Goal: Check status: Check status

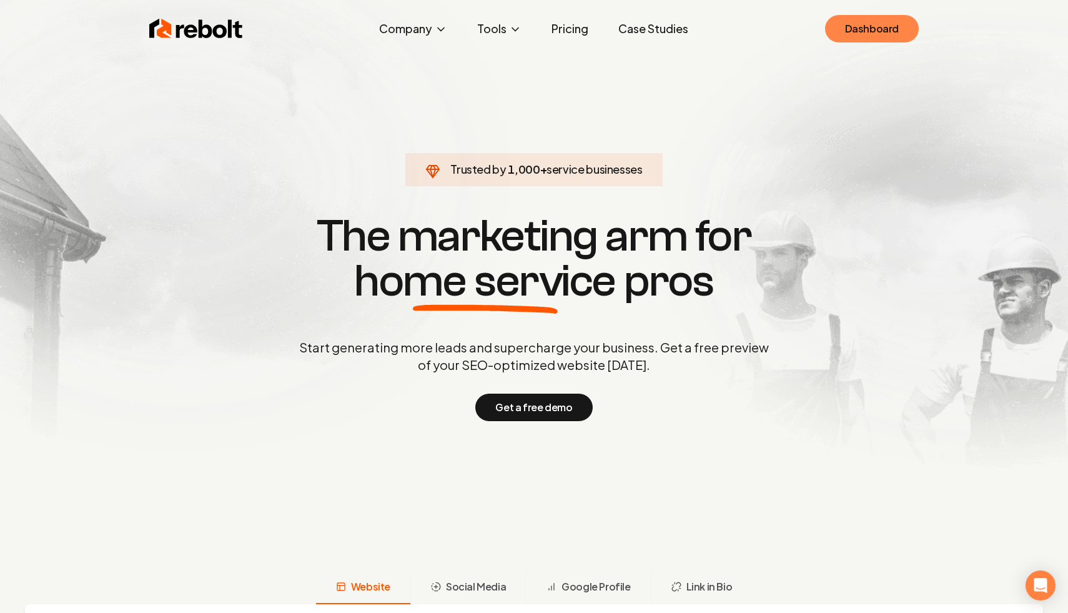
click at [844, 35] on link "Dashboard" at bounding box center [872, 28] width 94 height 27
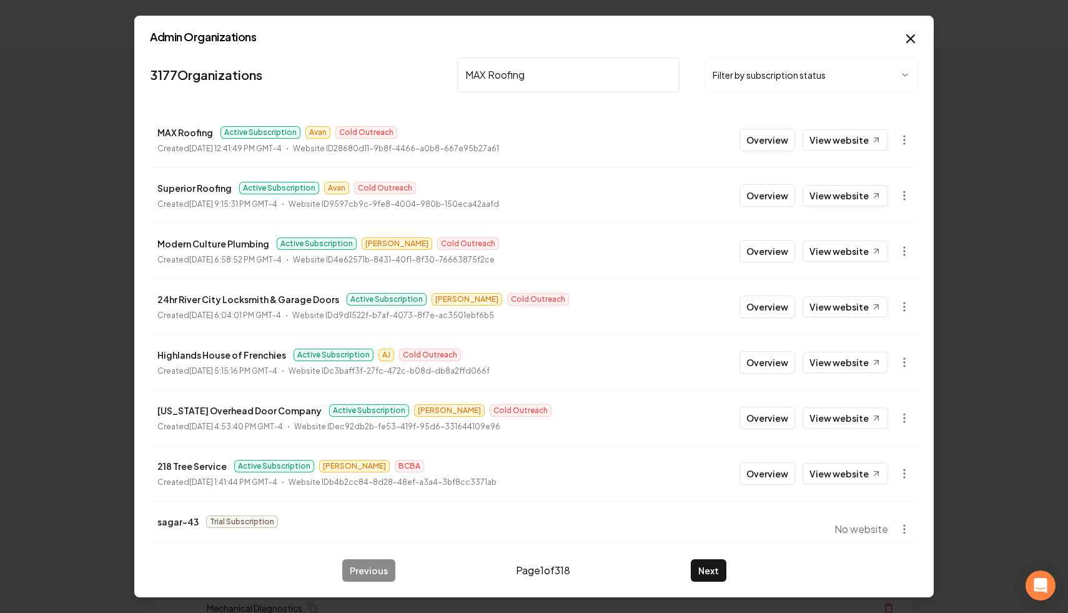
type input "MAX Roofing"
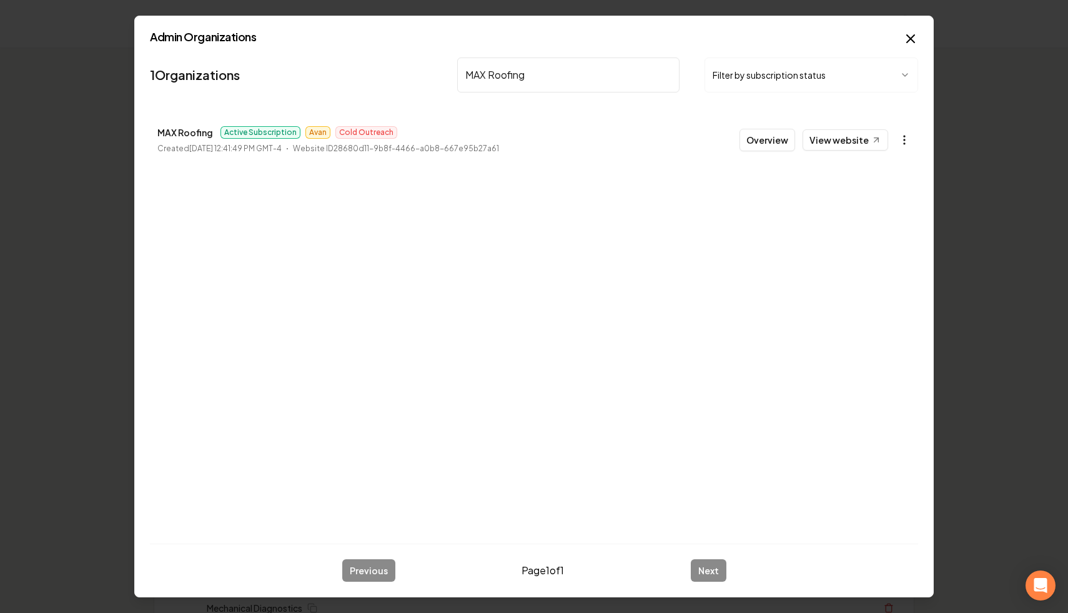
click at [904, 142] on icon "button" at bounding box center [904, 140] width 12 height 12
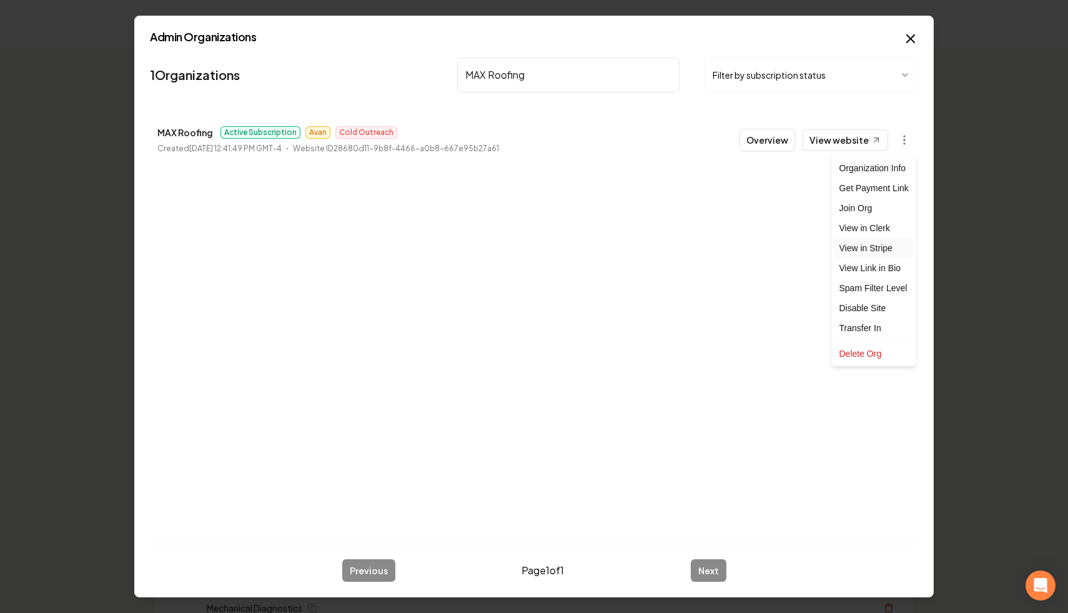
click at [883, 254] on link "View in Stripe" at bounding box center [873, 248] width 79 height 20
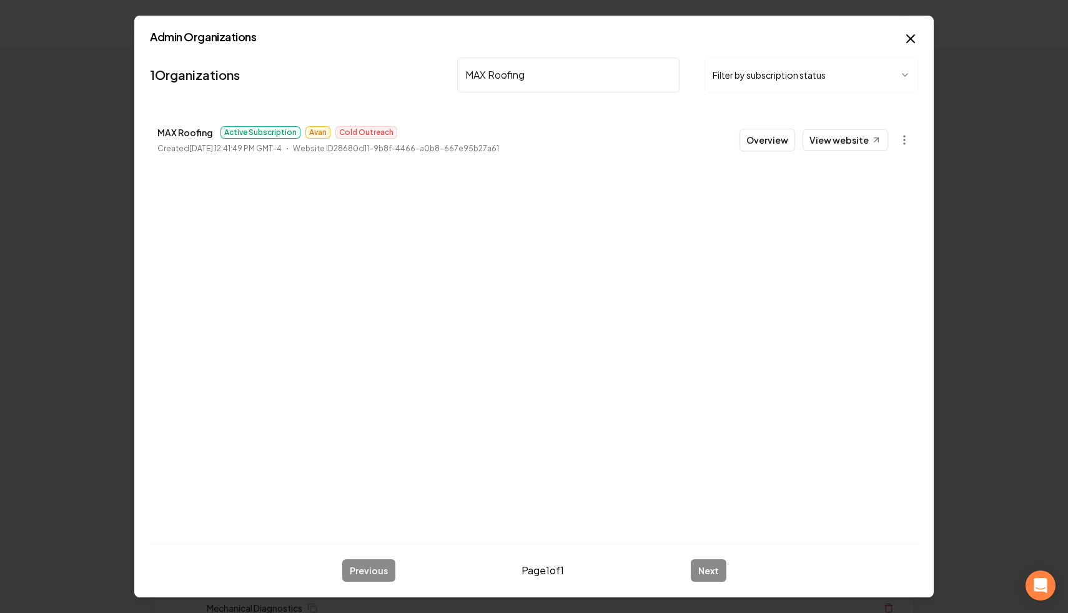
click at [855, 72] on button "Filter by subscription status" at bounding box center [811, 74] width 214 height 35
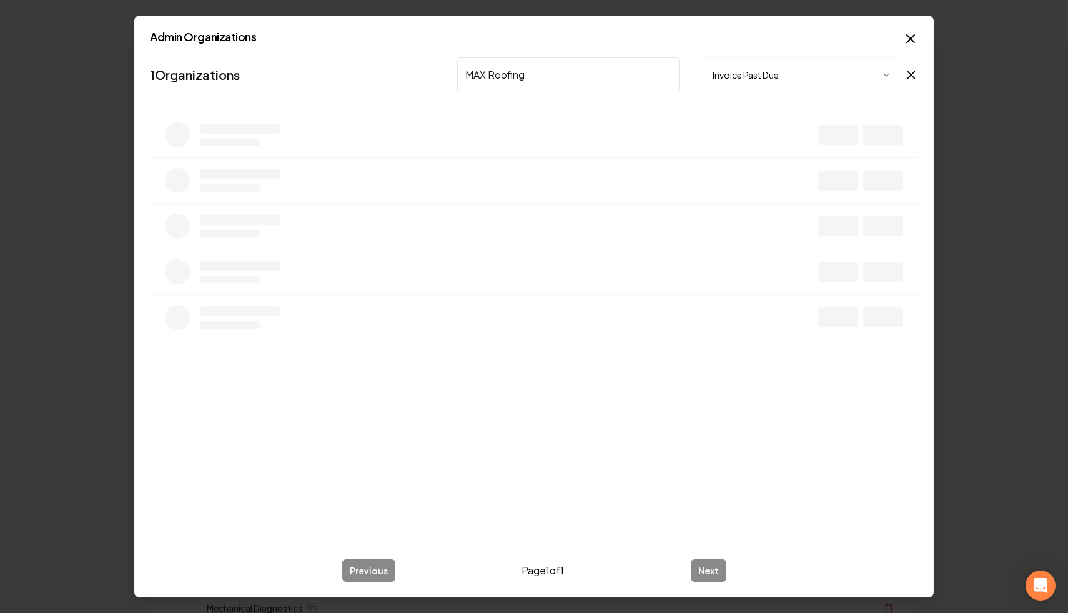
click at [666, 75] on input "MAX Roofing" at bounding box center [568, 74] width 222 height 35
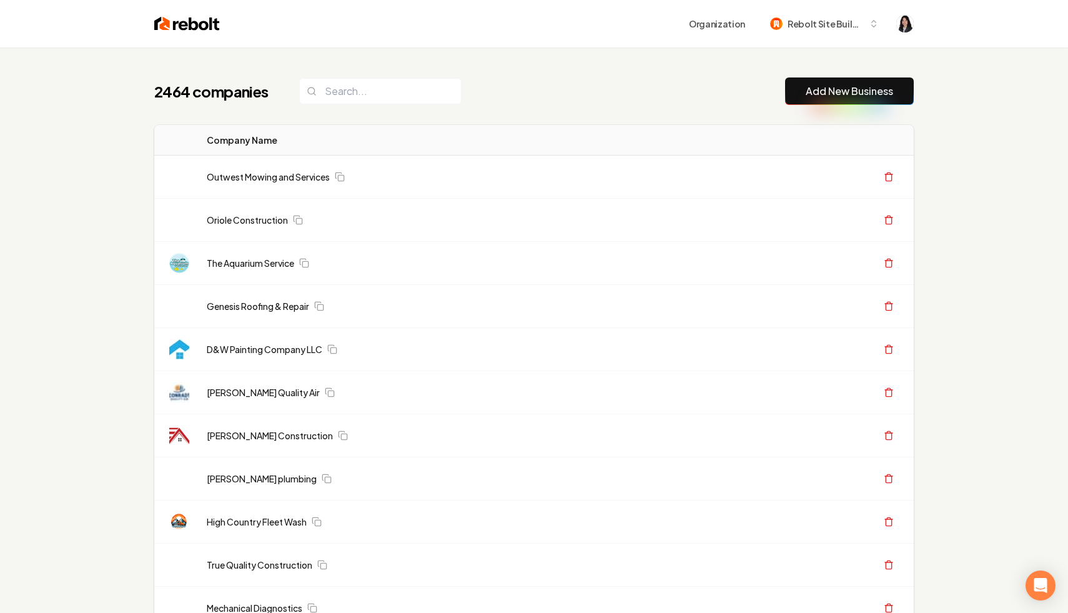
click at [622, 98] on div "2464 companies Add New Business" at bounding box center [533, 90] width 759 height 27
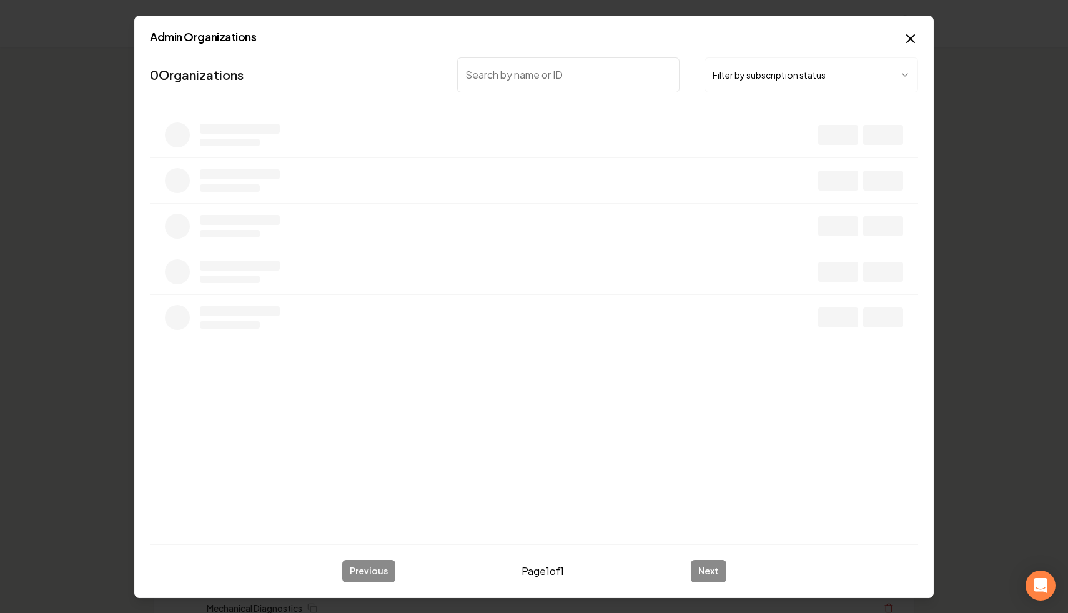
click at [713, 68] on button "Filter by subscription status" at bounding box center [811, 74] width 214 height 35
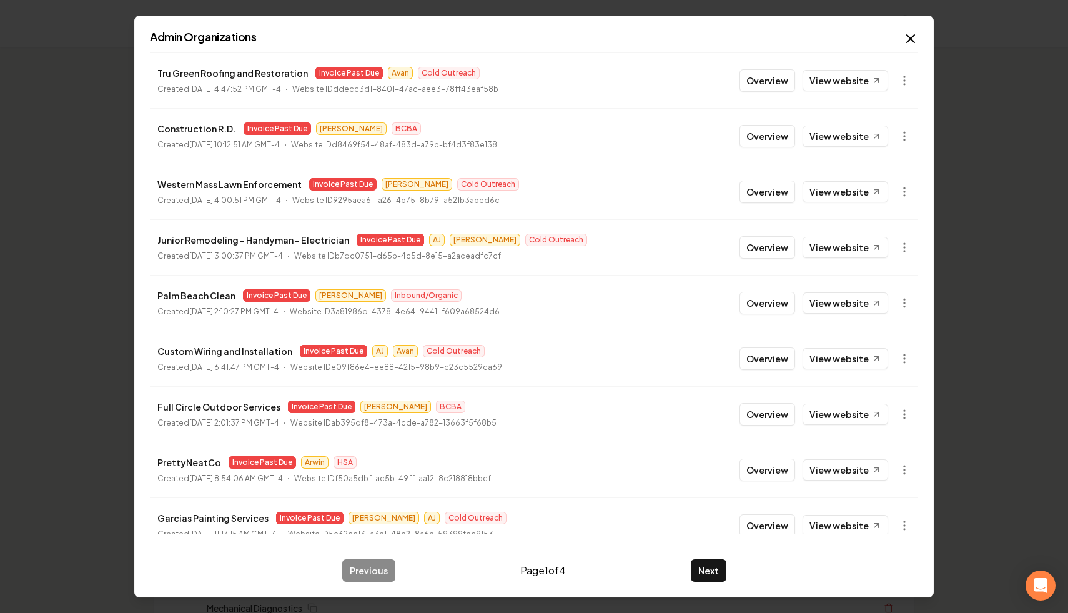
scroll to position [134, 0]
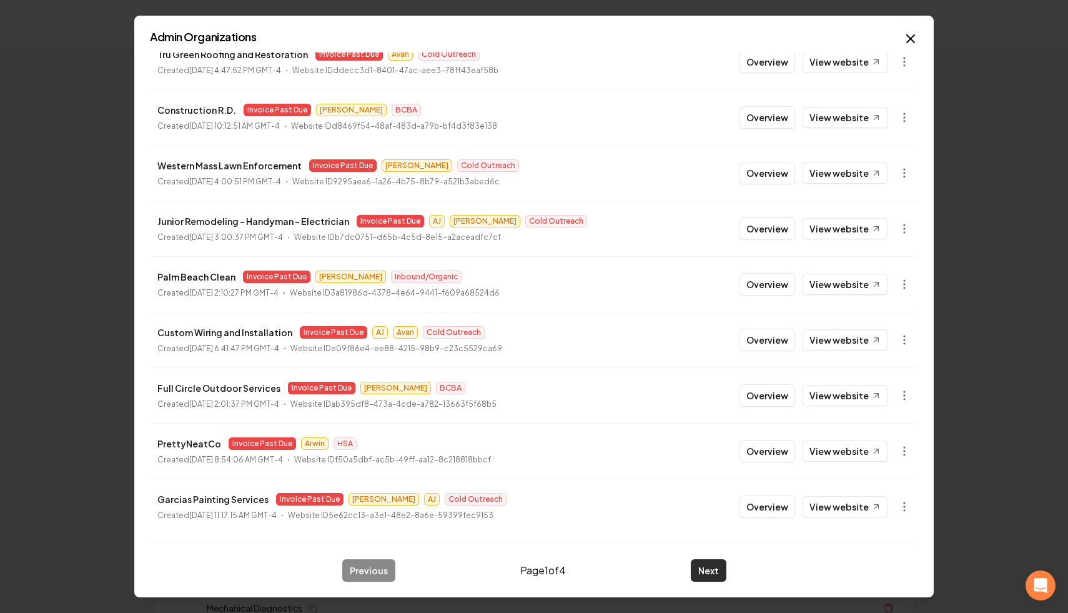
click at [710, 570] on button "Next" at bounding box center [709, 570] width 36 height 22
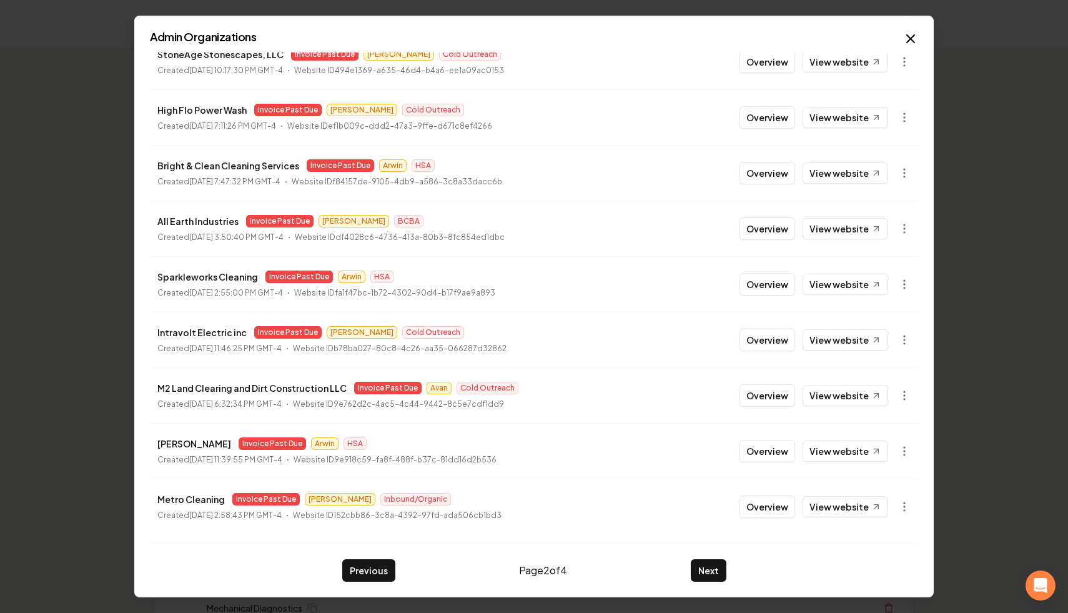
scroll to position [0, 0]
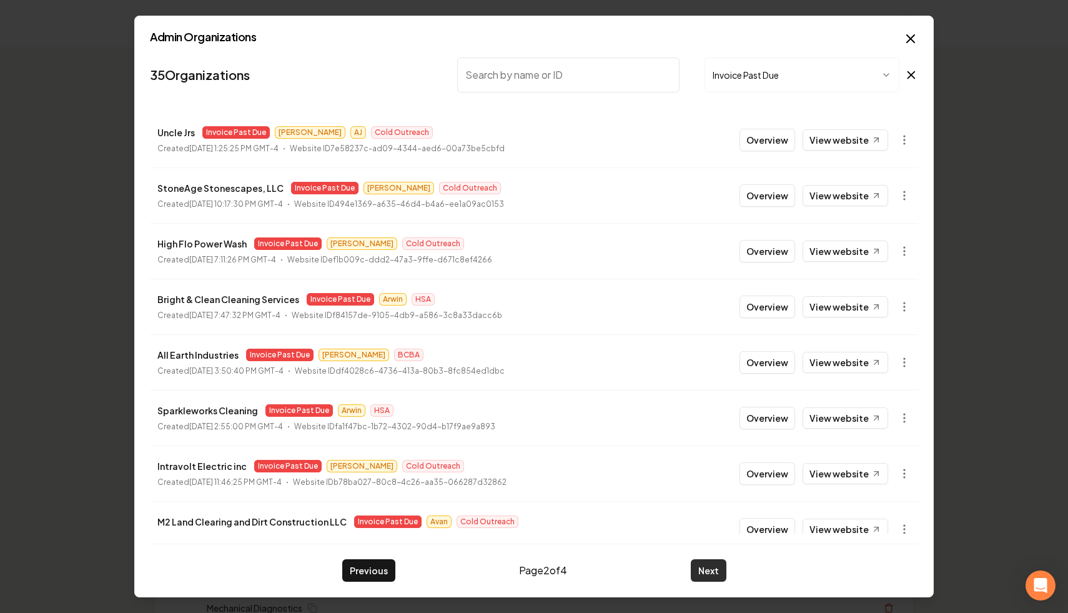
click at [703, 566] on button "Next" at bounding box center [709, 570] width 36 height 22
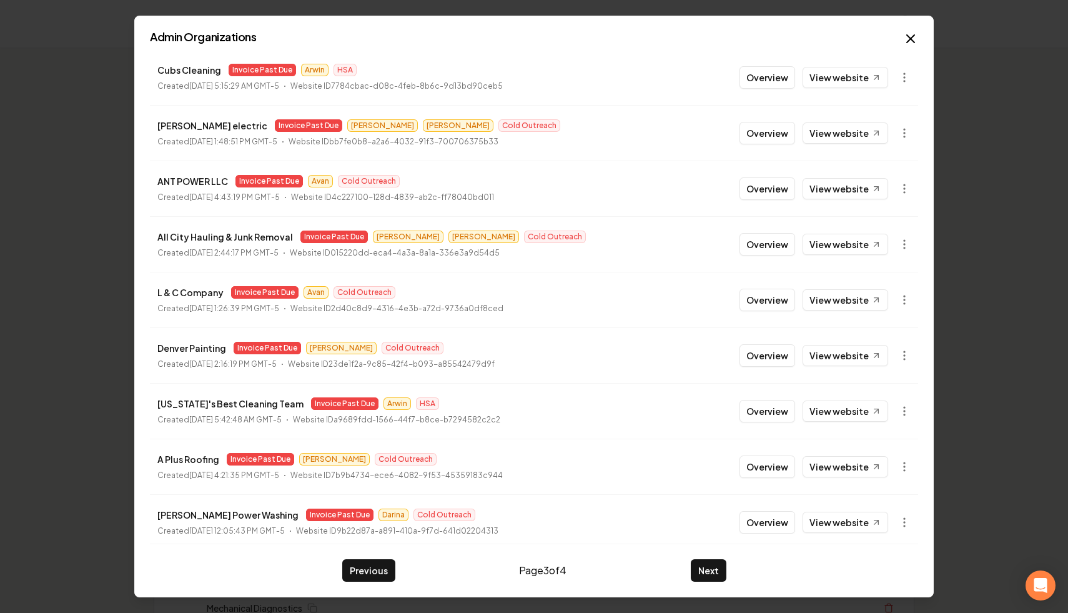
scroll to position [134, 0]
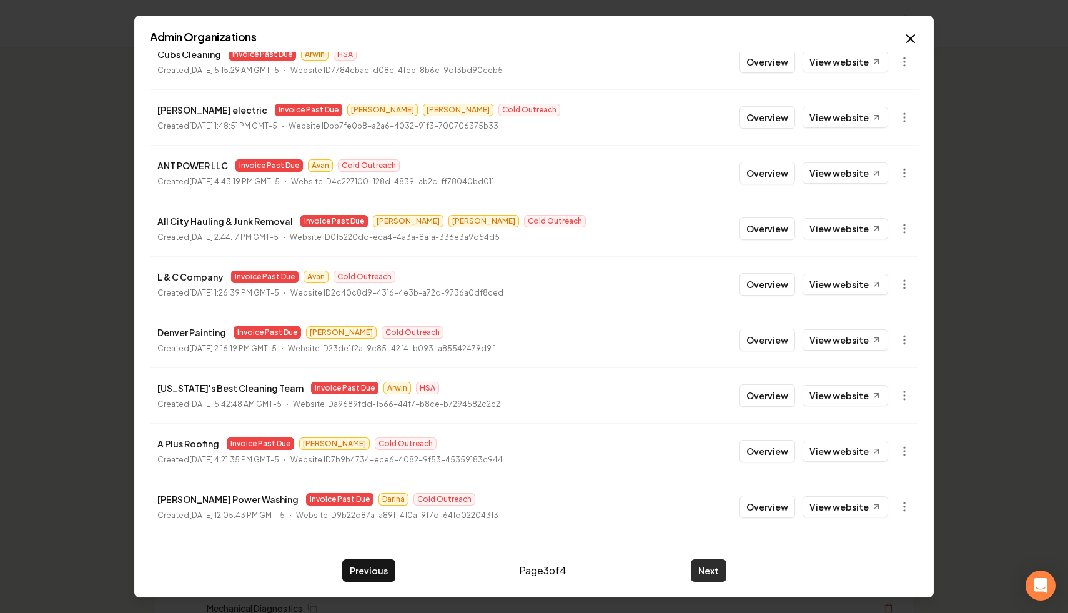
click at [701, 570] on button "Next" at bounding box center [709, 570] width 36 height 22
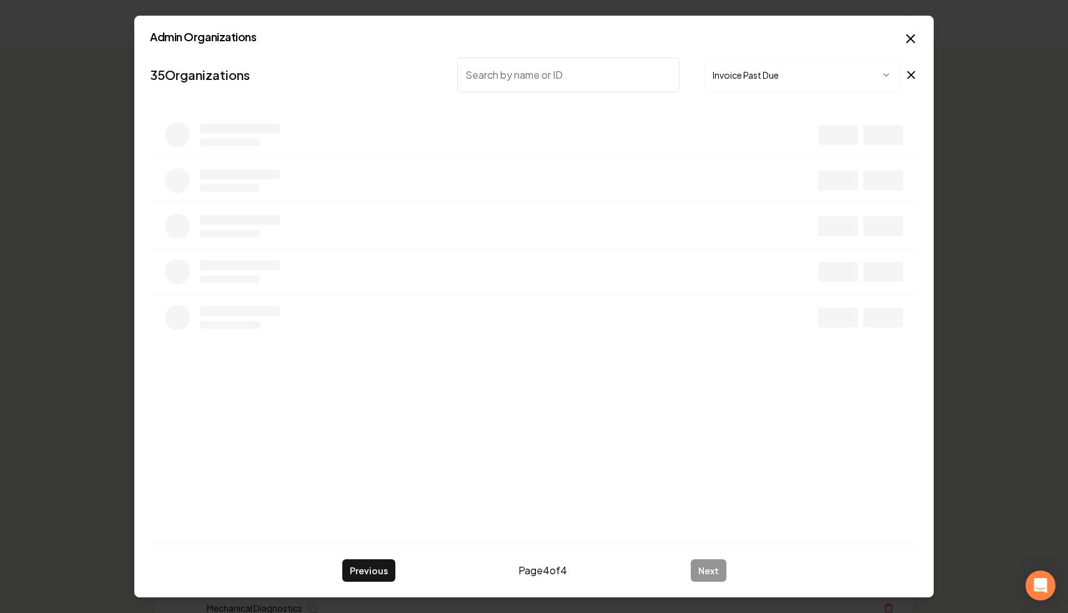
scroll to position [0, 0]
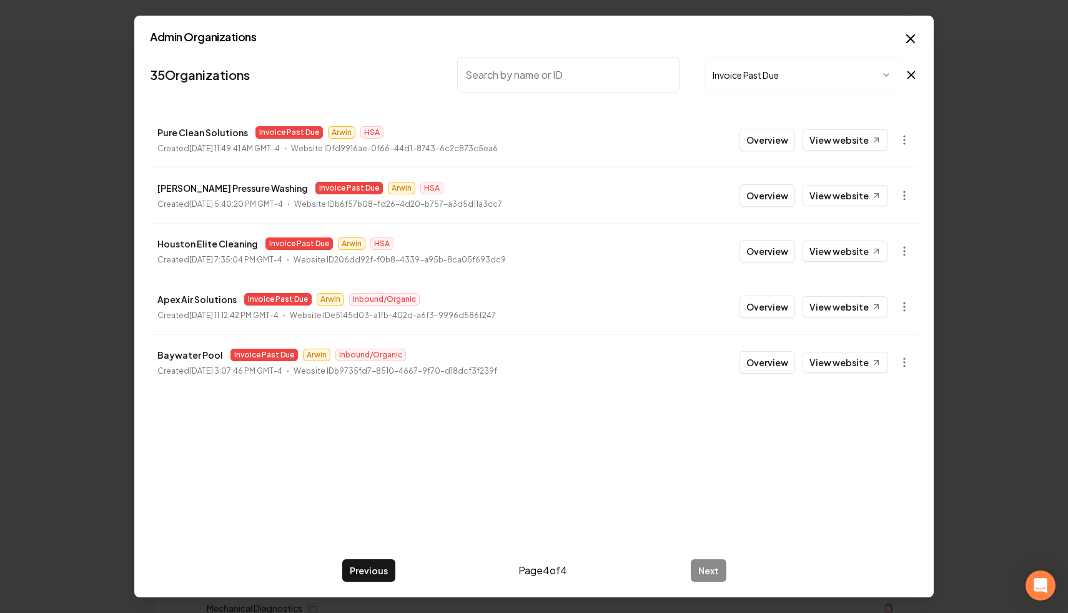
click at [907, 70] on icon at bounding box center [911, 74] width 14 height 15
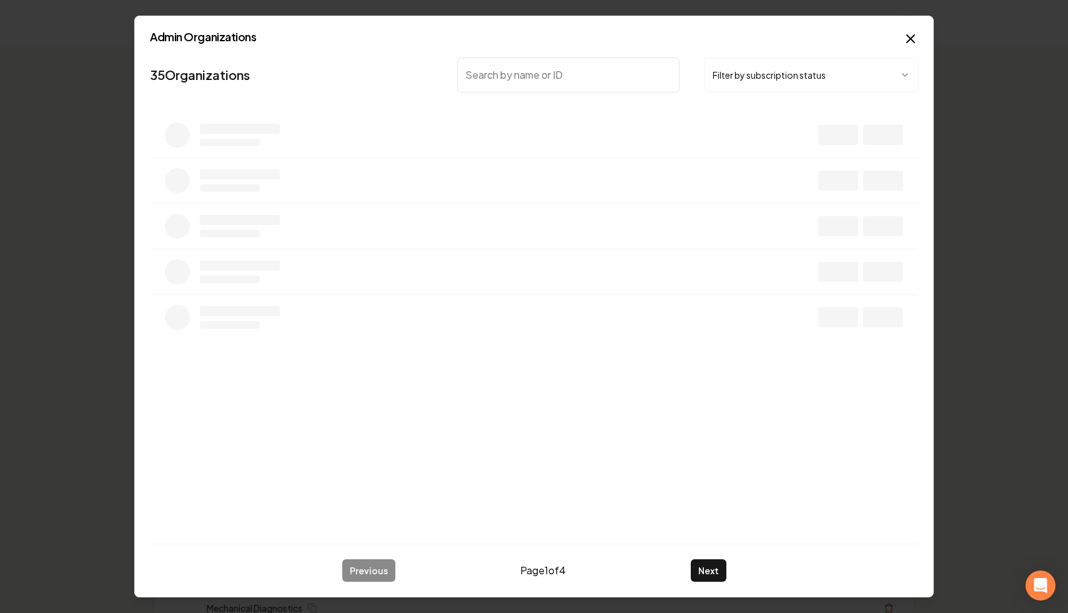
click at [596, 82] on input "search" at bounding box center [568, 74] width 222 height 35
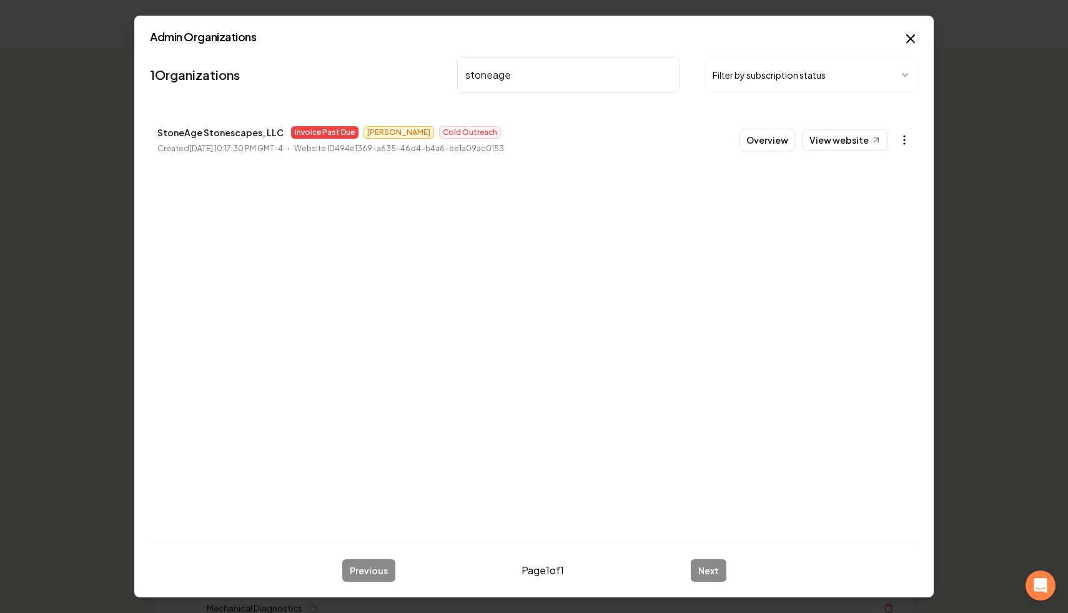
type input "stoneage"
click at [899, 139] on icon "button" at bounding box center [904, 140] width 12 height 12
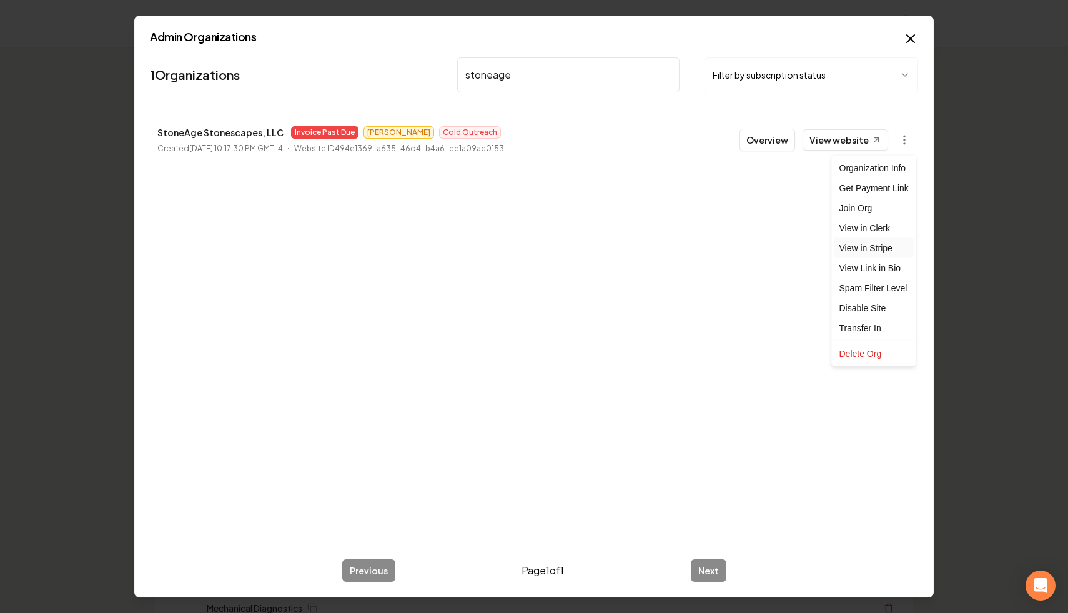
click at [889, 250] on link "View in Stripe" at bounding box center [873, 248] width 79 height 20
click at [842, 150] on div at bounding box center [534, 306] width 1068 height 613
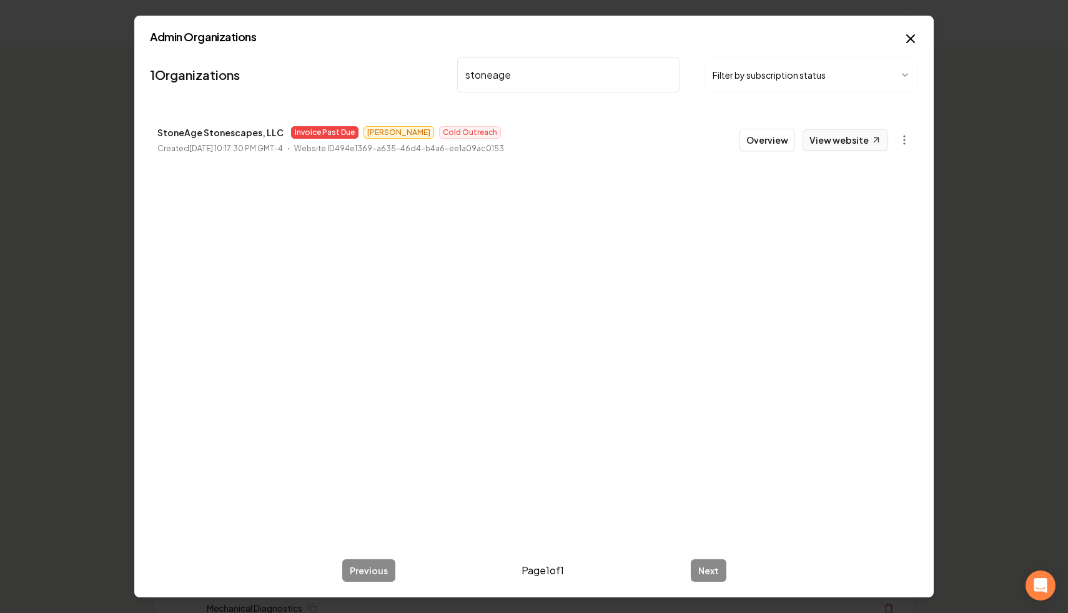
click at [844, 139] on link "View website" at bounding box center [845, 139] width 86 height 21
click at [902, 140] on icon "button" at bounding box center [904, 140] width 12 height 12
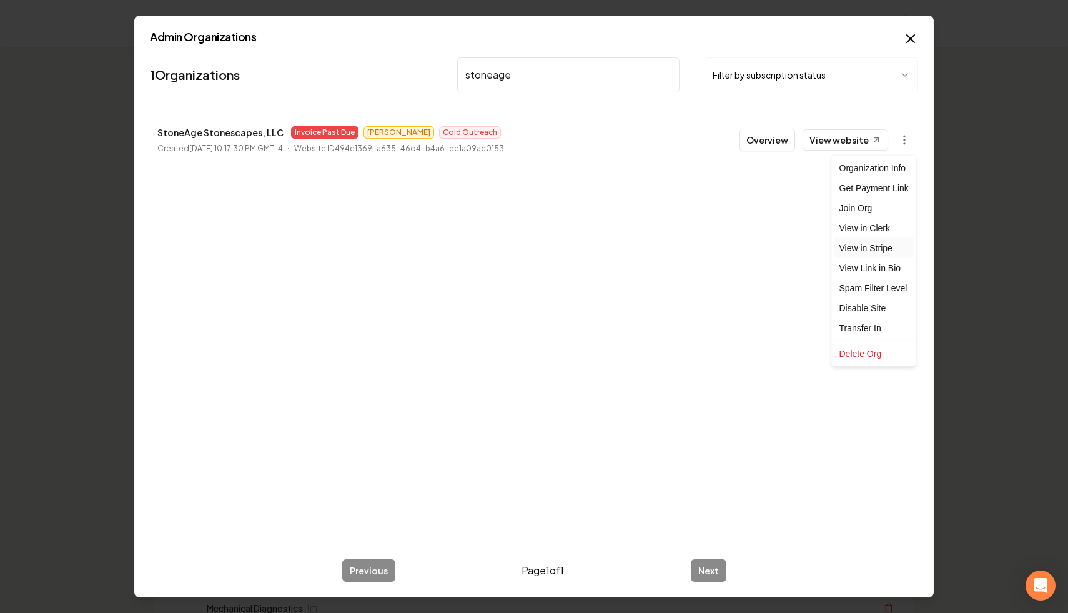
click at [889, 250] on link "View in Stripe" at bounding box center [873, 248] width 79 height 20
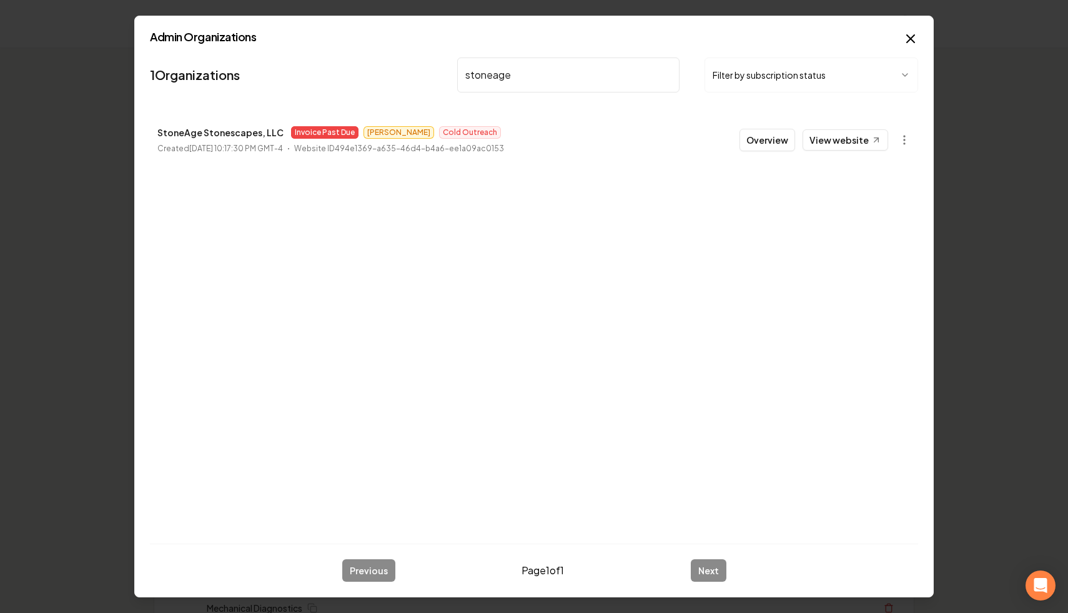
click at [667, 72] on input "stoneage" at bounding box center [568, 74] width 222 height 35
click at [777, 62] on button "Filter by subscription status" at bounding box center [811, 74] width 214 height 35
